Goal: Navigation & Orientation: Find specific page/section

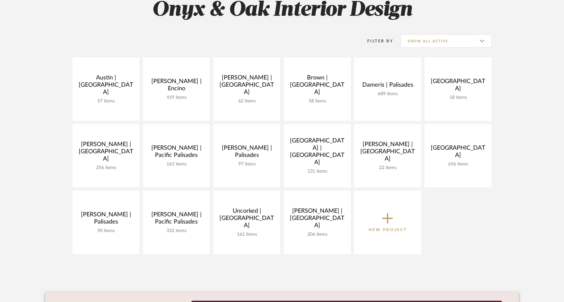
scroll to position [108, 0]
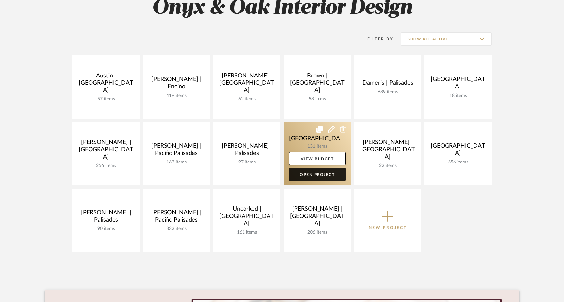
click at [319, 174] on link "Open Project" at bounding box center [317, 174] width 57 height 13
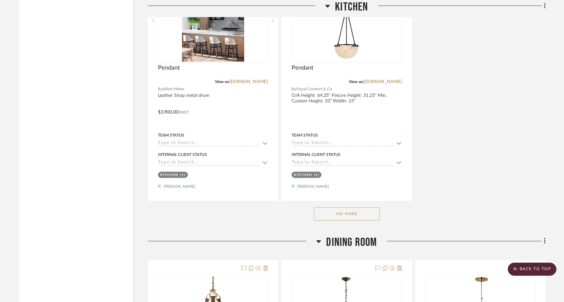
scroll to position [3375, 0]
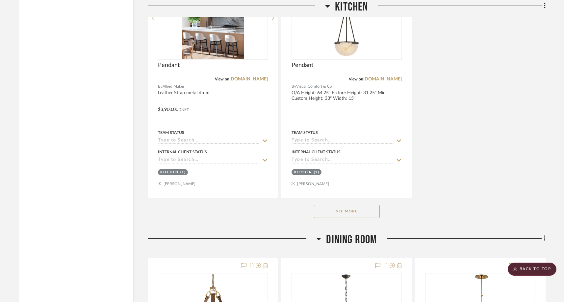
click at [330, 205] on button "See More" at bounding box center [347, 211] width 66 height 13
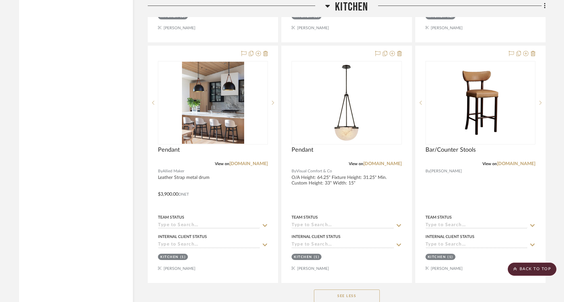
scroll to position [3284, 0]
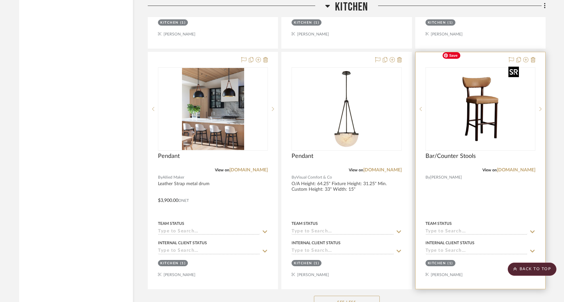
click at [482, 115] on div at bounding box center [480, 109] width 110 height 84
click at [478, 113] on img "0" at bounding box center [480, 109] width 82 height 82
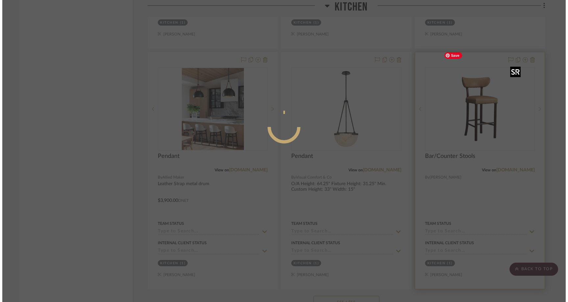
scroll to position [0, 0]
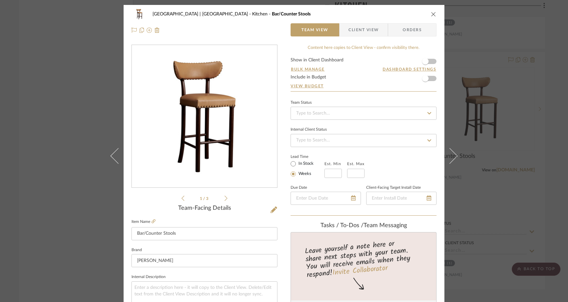
click at [83, 119] on div "Meadow Mountain | [GEOGRAPHIC_DATA] Kitchen Bar/Counter Stools Team View Client…" at bounding box center [284, 151] width 568 height 302
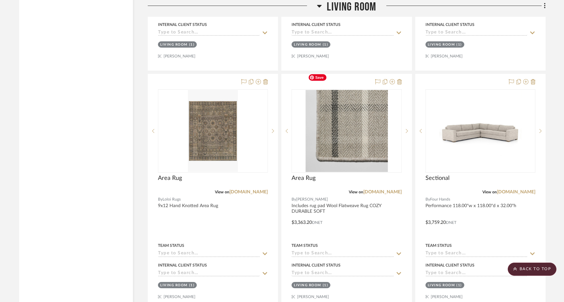
scroll to position [4595, 0]
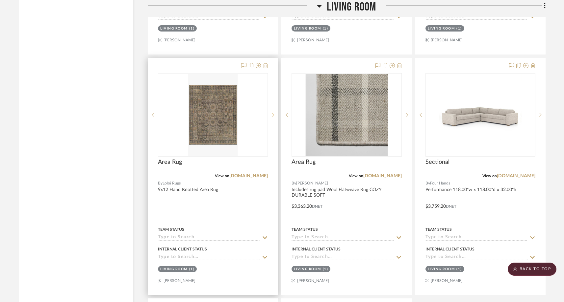
click at [273, 113] on icon at bounding box center [273, 115] width 2 height 5
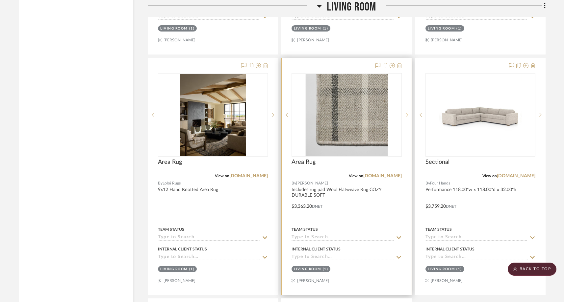
click at [406, 113] on icon at bounding box center [406, 115] width 2 height 5
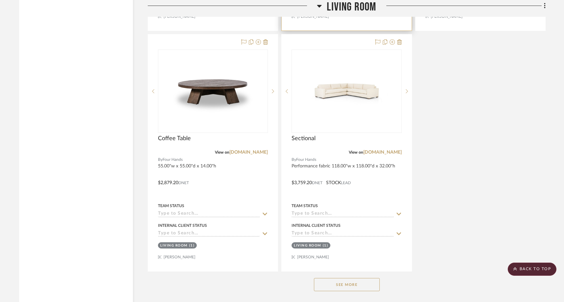
scroll to position [4861, 0]
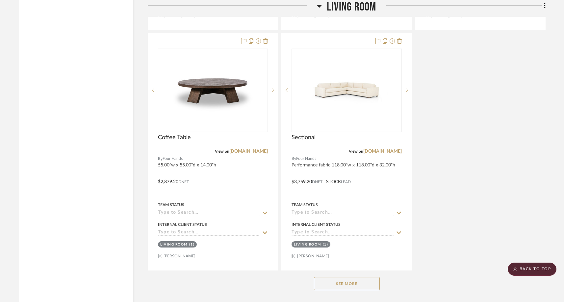
click at [356, 277] on button "See More" at bounding box center [347, 283] width 66 height 13
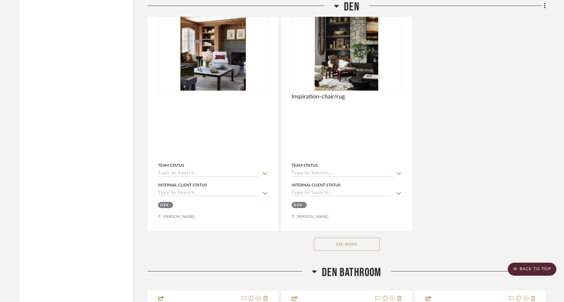
scroll to position [7138, 0]
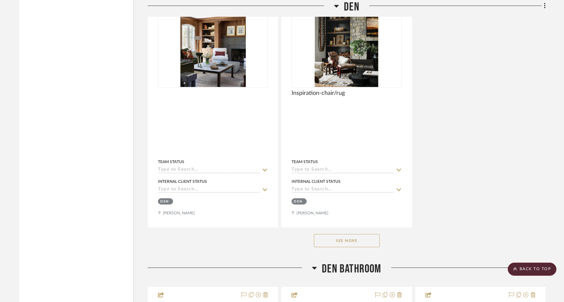
click at [350, 234] on button "See More" at bounding box center [347, 240] width 66 height 13
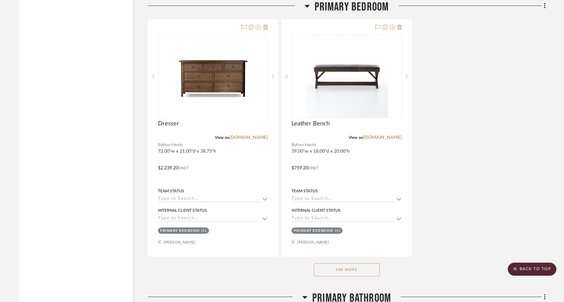
scroll to position [8748, 0]
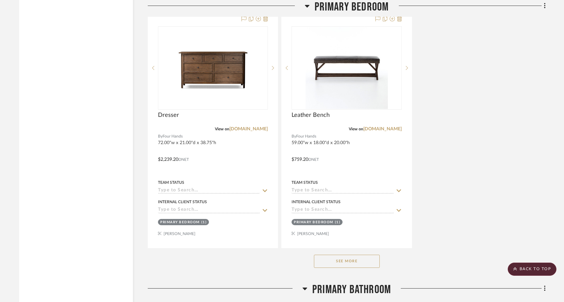
click at [345, 255] on button "See More" at bounding box center [347, 261] width 66 height 13
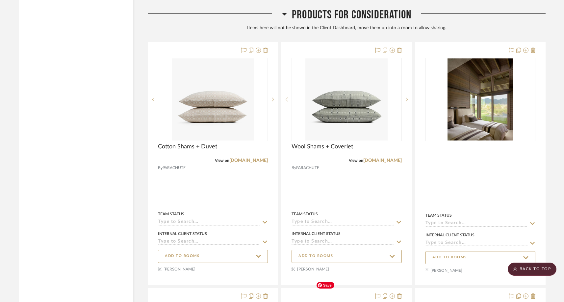
scroll to position [11641, 0]
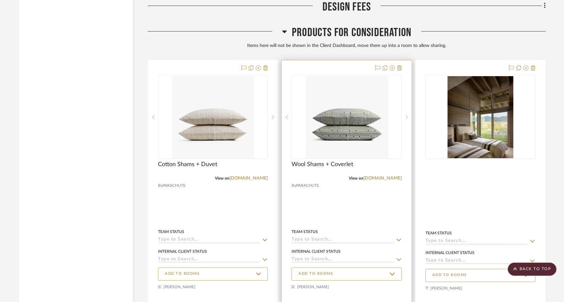
click at [404, 115] on sr-next-btn at bounding box center [406, 117] width 10 height 5
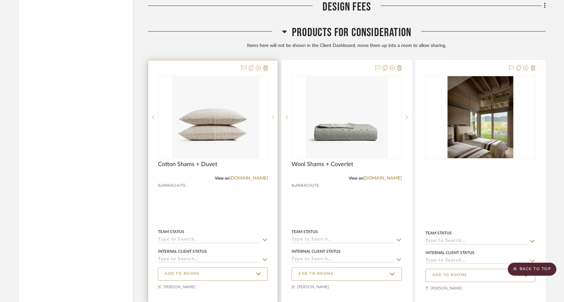
click at [275, 115] on sr-next-btn at bounding box center [273, 117] width 10 height 5
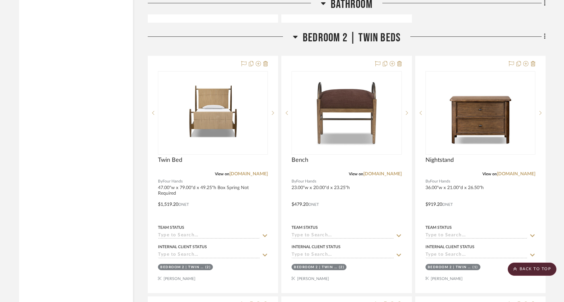
scroll to position [10788, 0]
